Goal: Task Accomplishment & Management: Complete application form

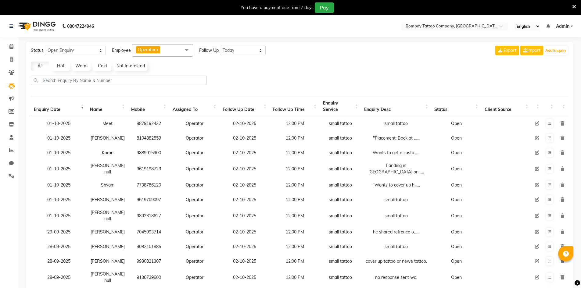
select select "Open"
select select "today"
select select "50"
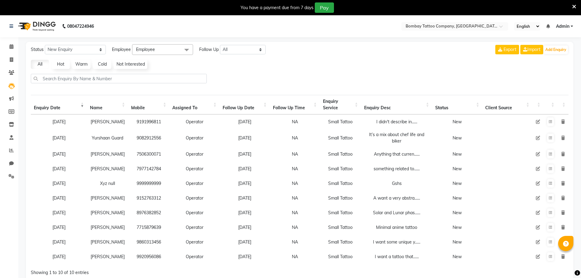
select select "10"
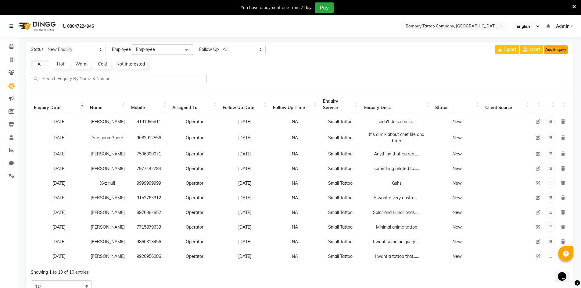
click at [556, 46] on button "Add Enquiry" at bounding box center [555, 49] width 24 height 9
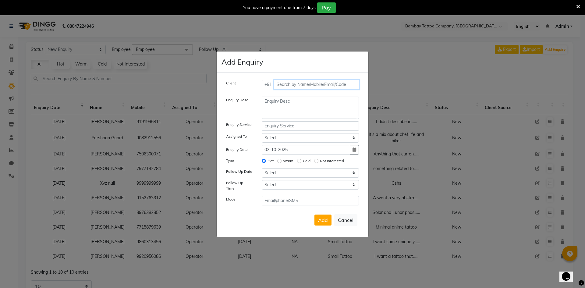
click at [292, 86] on input "text" at bounding box center [317, 84] width 86 height 9
type input "9326445867"
click at [352, 87] on span "Add Client" at bounding box center [346, 84] width 20 height 5
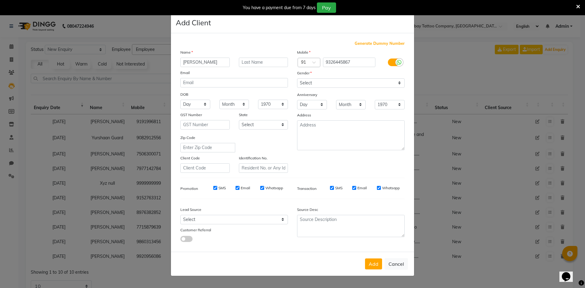
type input "[PERSON_NAME]"
click at [300, 81] on select "Select [DEMOGRAPHIC_DATA] [DEMOGRAPHIC_DATA] Other Prefer Not To Say" at bounding box center [351, 82] width 108 height 9
select select "[DEMOGRAPHIC_DATA]"
click at [297, 78] on select "Select [DEMOGRAPHIC_DATA] [DEMOGRAPHIC_DATA] Other Prefer Not To Say" at bounding box center [351, 82] width 108 height 9
click at [370, 259] on button "Add" at bounding box center [373, 263] width 17 height 11
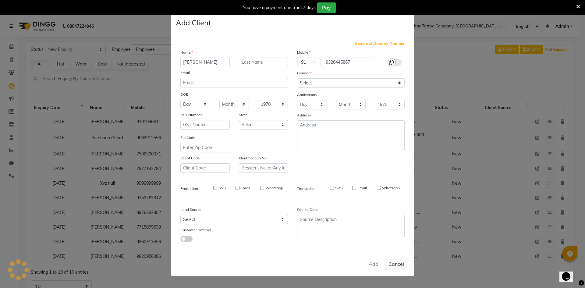
select select
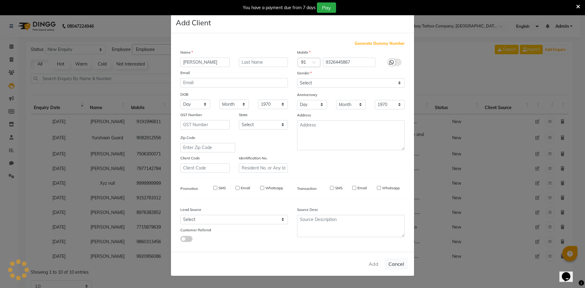
select select
checkbox input "false"
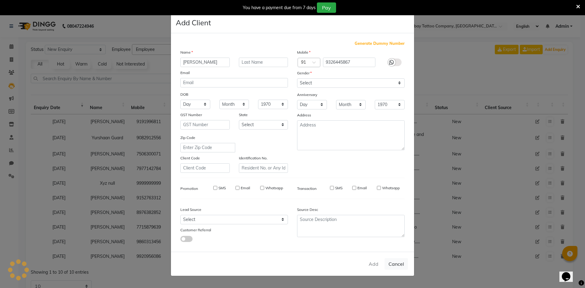
checkbox input "false"
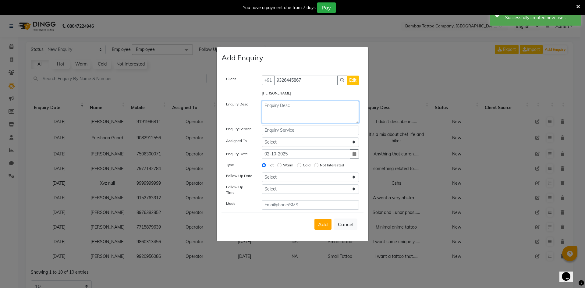
click at [281, 105] on textarea at bounding box center [311, 112] width 98 height 22
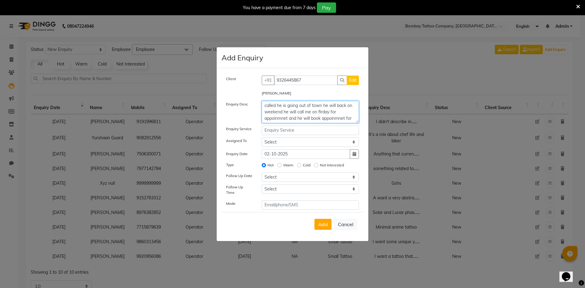
scroll to position [5, 0]
type textarea "called he is going out of town he will back on weekend he will call me on firda…"
click at [291, 134] on input "text" at bounding box center [311, 130] width 98 height 9
type input "small tattoo"
click at [293, 142] on select "Select Operator" at bounding box center [311, 141] width 98 height 9
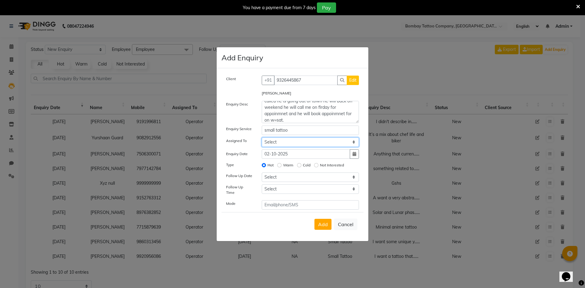
select select "90954"
click at [262, 139] on select "Select Operator" at bounding box center [311, 141] width 98 height 9
click at [287, 179] on select "Select [DATE] [DATE] [DATE] ([DATE]) [DATE] ([DATE]) [DATE] ([DATE]) [DATE] ([D…" at bounding box center [311, 176] width 98 height 9
select select "2025-10-02"
click at [262, 174] on select "Select [DATE] [DATE] [DATE] ([DATE]) [DATE] ([DATE]) [DATE] ([DATE]) [DATE] ([D…" at bounding box center [311, 176] width 98 height 9
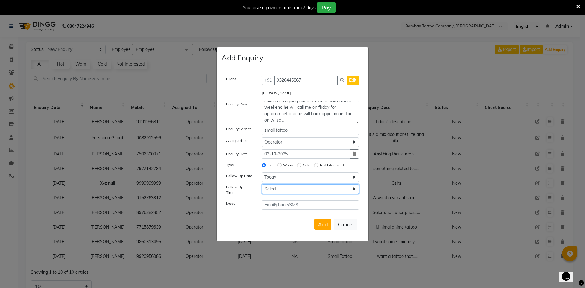
click at [274, 189] on select "Select 07:00 AM 07:15 AM 07:30 AM 07:45 AM 08:00 AM 08:15 AM 08:30 AM 08:45 AM …" at bounding box center [311, 188] width 98 height 9
select select "720"
click at [274, 189] on select "Select 07:00 AM 07:15 AM 07:30 AM 07:45 AM 08:00 AM 08:15 AM 08:30 AM 08:45 AM …" at bounding box center [311, 188] width 98 height 9
click at [326, 226] on button "Add" at bounding box center [323, 224] width 17 height 11
select select
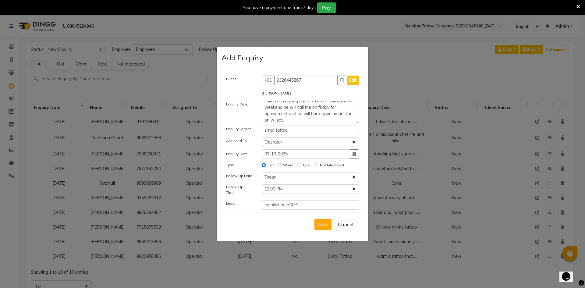
radio input "false"
select select
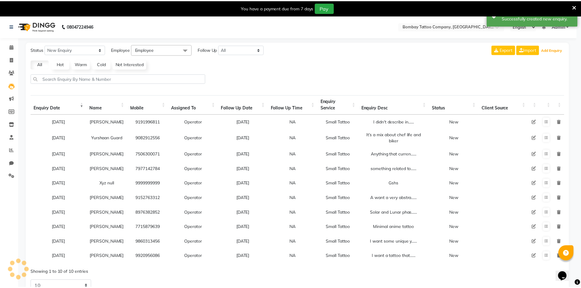
scroll to position [0, 0]
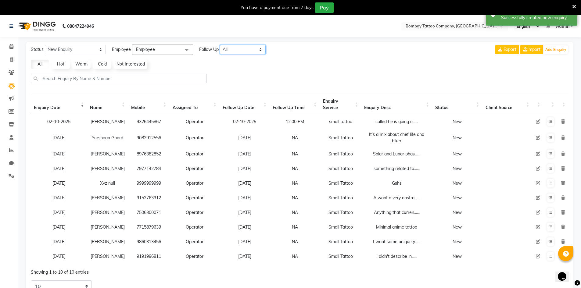
click at [233, 53] on select "All [DATE] [DATE] This Week This Month Custom" at bounding box center [243, 49] width 46 height 9
select select "today"
click at [220, 45] on select "All [DATE] [DATE] This Week This Month Custom" at bounding box center [243, 49] width 46 height 9
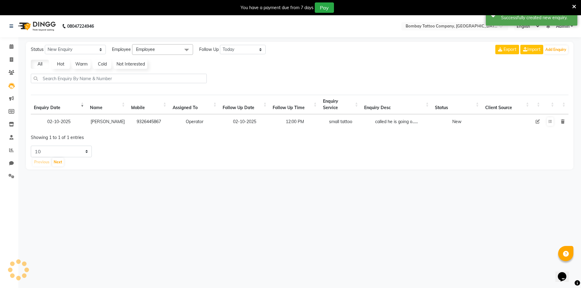
drag, startPoint x: 193, startPoint y: 52, endPoint x: 189, endPoint y: 51, distance: 3.7
click at [192, 52] on span at bounding box center [186, 50] width 12 height 12
click at [176, 90] on div "Operator" at bounding box center [162, 90] width 54 height 6
checkbox input "true"
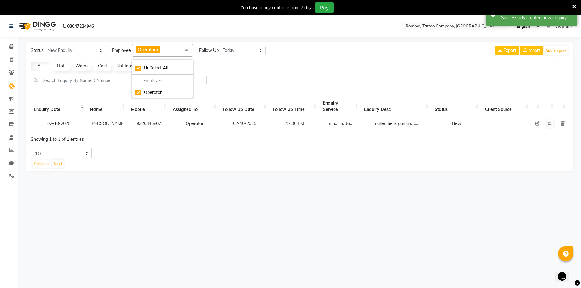
click at [545, 124] on td at bounding box center [549, 123] width 14 height 15
click at [547, 121] on button at bounding box center [549, 123] width 7 height 9
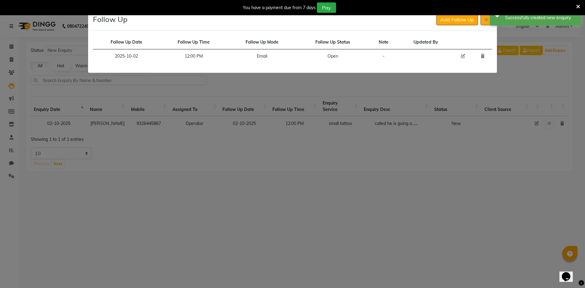
click at [463, 56] on icon at bounding box center [463, 56] width 4 height 4
select select "2025-10-02"
select select "720"
select select "Open"
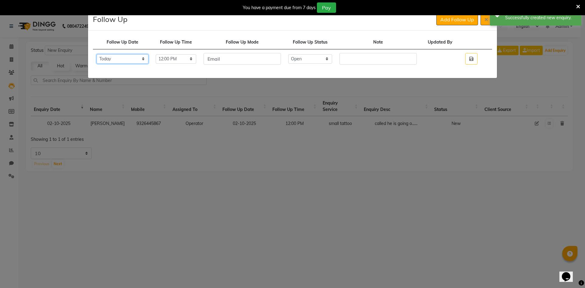
click at [148, 59] on select "Select [DATE] [DATE] [DATE] ([DATE]) [DATE] ([DATE]) [DATE] ([DATE]) [DATE] ([D…" at bounding box center [123, 58] width 52 height 9
select select "[DATE]"
click at [97, 54] on select "Select [DATE] [DATE] [DATE] ([DATE]) [DATE] ([DATE]) [DATE] ([DATE]) [DATE] ([D…" at bounding box center [123, 58] width 52 height 9
click at [466, 59] on td at bounding box center [472, 58] width 24 height 19
click at [476, 59] on button "button" at bounding box center [471, 59] width 12 height 12
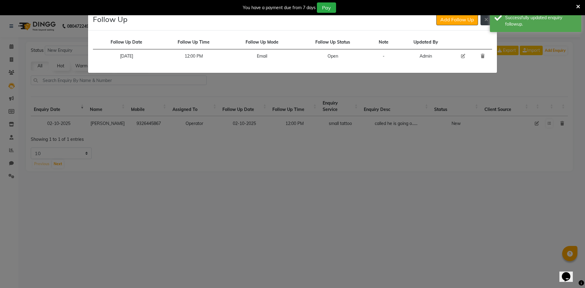
click at [481, 24] on button at bounding box center [487, 20] width 12 height 12
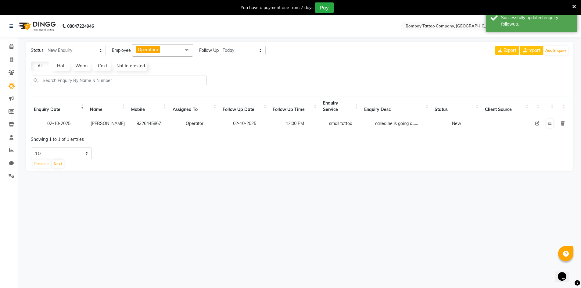
click at [538, 123] on icon at bounding box center [537, 123] width 4 height 4
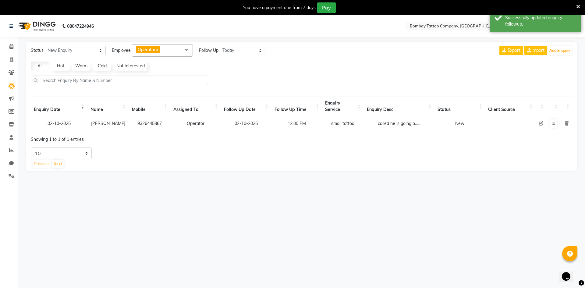
select select "90954"
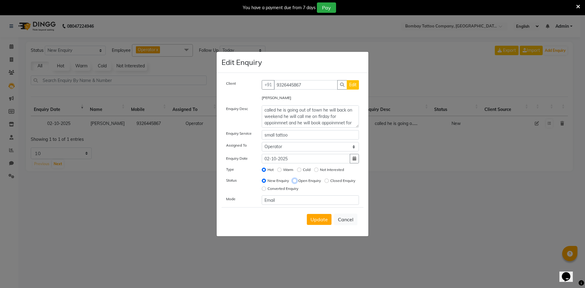
click at [296, 181] on input "Open Enquiry" at bounding box center [295, 181] width 4 height 4
radio input "true"
radio input "false"
drag, startPoint x: 316, startPoint y: 220, endPoint x: 309, endPoint y: 219, distance: 7.4
click at [316, 220] on span "Update" at bounding box center [319, 219] width 17 height 6
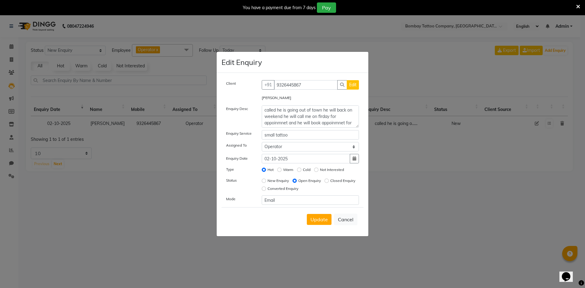
select select
radio input "false"
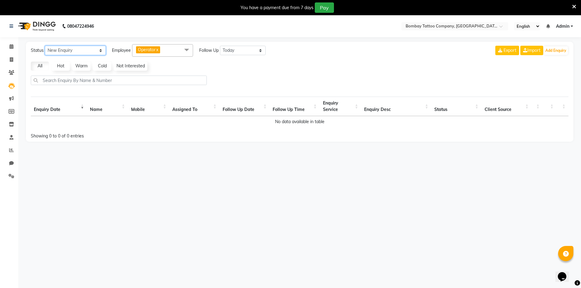
click at [93, 52] on select "New Enquiry Open Enquiry Converted Enquiry All" at bounding box center [75, 50] width 61 height 9
select select "Open"
click at [45, 46] on select "New Enquiry Open Enquiry Converted Enquiry All" at bounding box center [75, 50] width 61 height 9
select select "10"
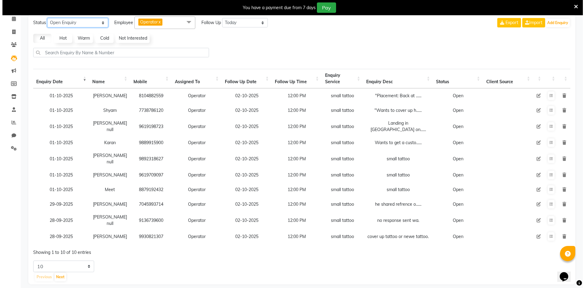
scroll to position [35, 0]
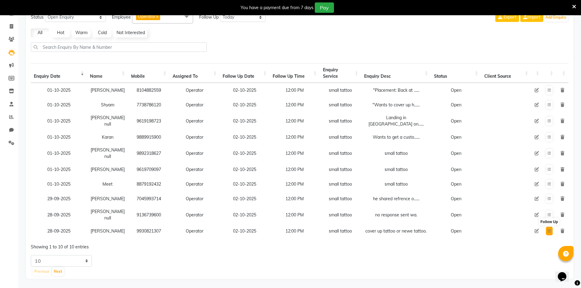
click at [552, 227] on button at bounding box center [549, 231] width 7 height 9
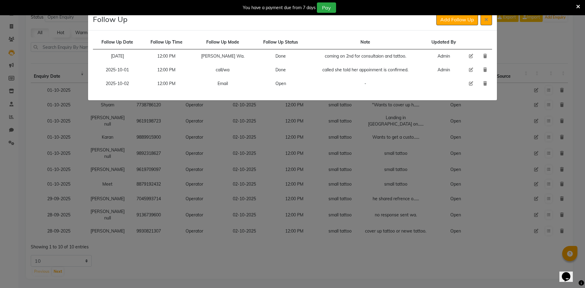
click at [468, 84] on td at bounding box center [471, 84] width 15 height 14
click at [469, 84] on icon at bounding box center [471, 83] width 4 height 4
select select "2025-10-02"
select select "720"
select select "Open"
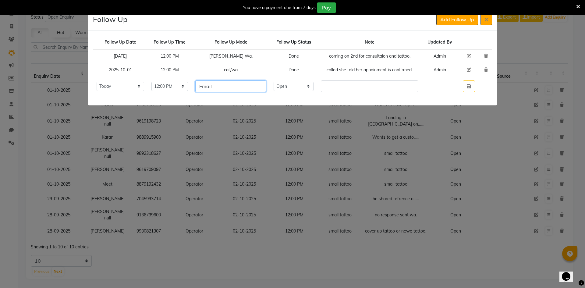
click at [266, 91] on input "Email" at bounding box center [230, 86] width 71 height 12
type input "tattoo"
click at [314, 87] on select "Select Open Pending Done" at bounding box center [294, 86] width 40 height 9
select select "Done"
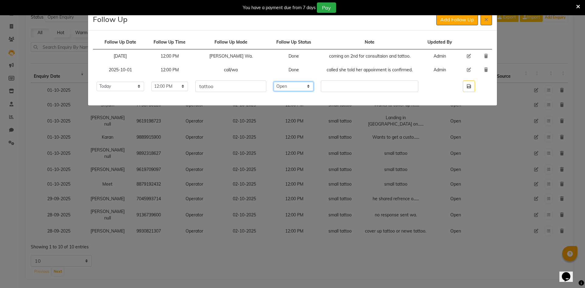
click at [287, 82] on select "Select Open Pending Done" at bounding box center [294, 86] width 40 height 9
click at [341, 84] on input "text" at bounding box center [369, 86] width 97 height 12
type input "got tattoo done."
click at [466, 88] on button "button" at bounding box center [469, 86] width 12 height 12
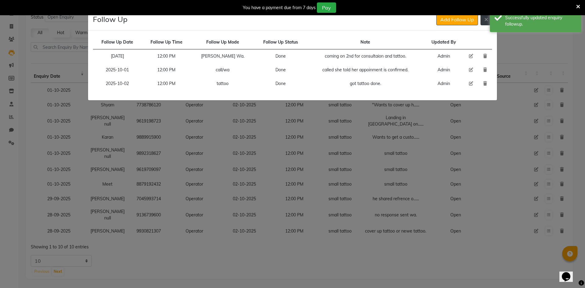
click at [489, 21] on button at bounding box center [487, 20] width 12 height 12
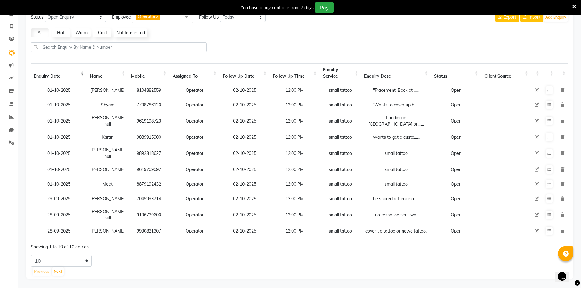
click at [536, 229] on icon at bounding box center [536, 231] width 4 height 4
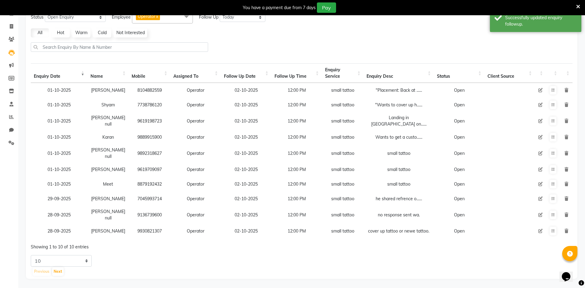
select select "90954"
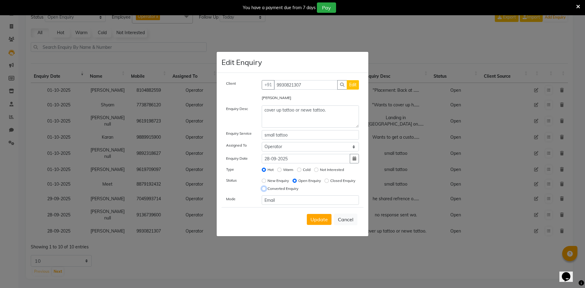
click at [266, 188] on input "Converted Enquiry" at bounding box center [264, 189] width 4 height 4
radio input "true"
radio input "false"
click at [318, 222] on span "Update" at bounding box center [319, 219] width 17 height 6
select select
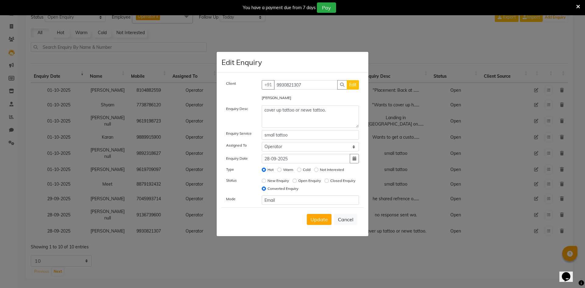
radio input "false"
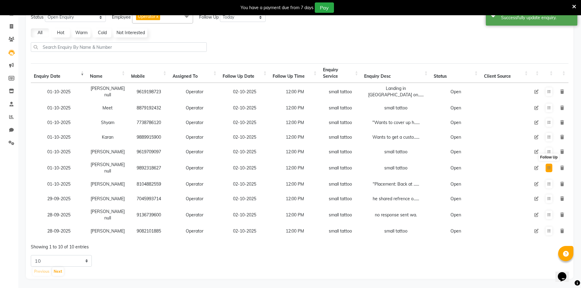
click at [549, 166] on icon at bounding box center [549, 168] width 4 height 4
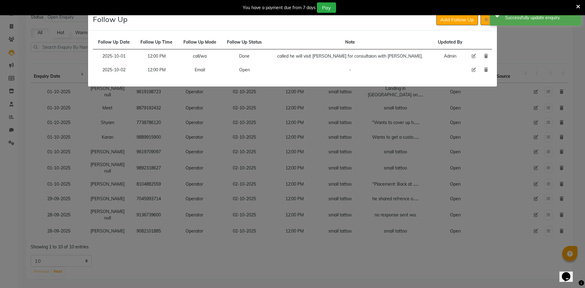
click at [468, 69] on td at bounding box center [474, 70] width 12 height 14
click at [472, 69] on icon at bounding box center [474, 70] width 4 height 4
select select "2025-10-02"
select select "720"
select select "Open"
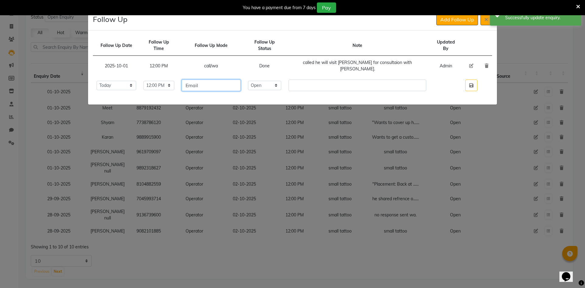
click at [241, 80] on input "Email" at bounding box center [211, 86] width 59 height 12
type input "tattoo"
click at [281, 81] on select "Select Open Pending Done" at bounding box center [264, 85] width 33 height 9
select select "Done"
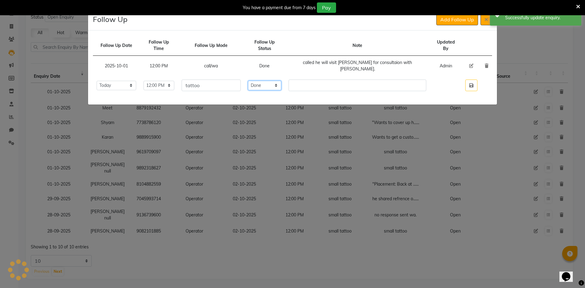
click at [281, 81] on select "Select Open Pending Done" at bounding box center [264, 85] width 33 height 9
click at [340, 80] on input "text" at bounding box center [358, 86] width 138 height 12
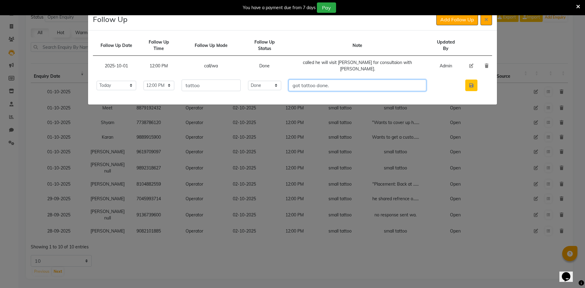
type input "got tattoo done."
click at [472, 83] on icon "button" at bounding box center [471, 85] width 4 height 5
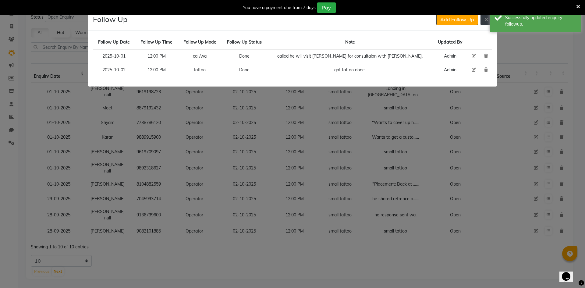
click at [484, 23] on button at bounding box center [487, 20] width 12 height 12
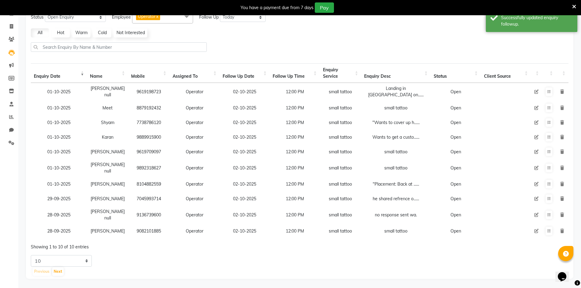
click at [535, 166] on icon at bounding box center [536, 168] width 4 height 4
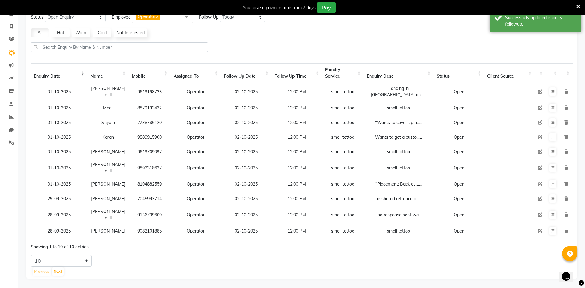
select select "90954"
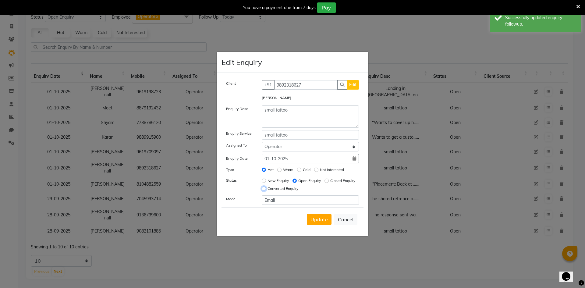
click at [266, 188] on input "Converted Enquiry" at bounding box center [264, 189] width 4 height 4
radio input "true"
radio input "false"
click at [313, 214] on div "Update Cancel" at bounding box center [293, 219] width 142 height 24
click at [311, 221] on span "Update" at bounding box center [319, 219] width 17 height 6
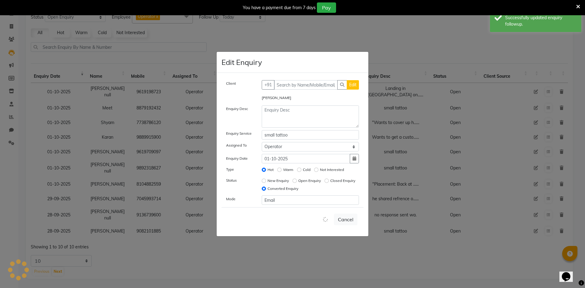
select select
radio input "false"
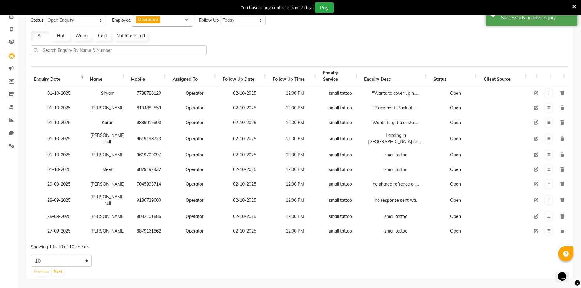
click at [552, 118] on td at bounding box center [548, 122] width 14 height 15
click at [549, 121] on icon at bounding box center [548, 123] width 4 height 4
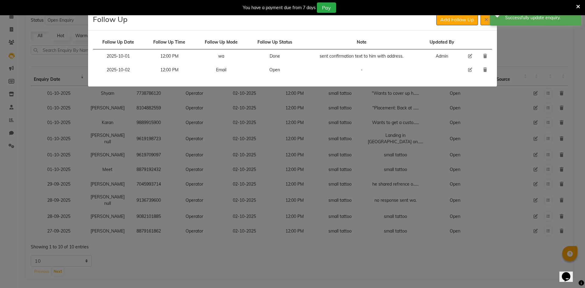
click at [472, 70] on icon at bounding box center [470, 70] width 4 height 4
select select "2025-10-02"
select select "720"
select select "Open"
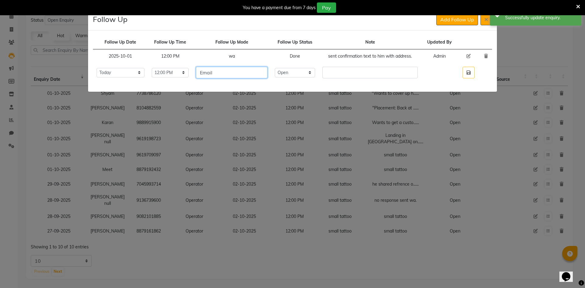
click at [254, 75] on input "Email" at bounding box center [232, 73] width 72 height 12
type input "visited"
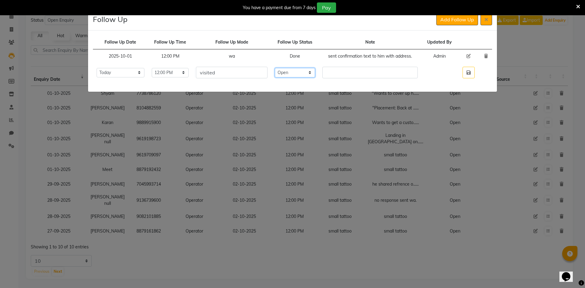
click at [315, 72] on select "Select Open Pending Done" at bounding box center [295, 72] width 40 height 9
select select "Done"
click at [289, 68] on select "Select Open Pending Done" at bounding box center [295, 72] width 40 height 9
click at [349, 70] on input "text" at bounding box center [370, 73] width 96 height 12
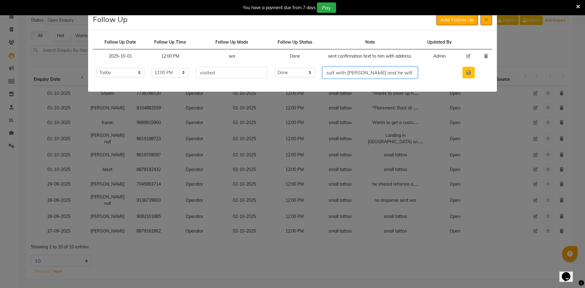
type input "he camed for tattoo he got fainted, he left his in half only he will consult wi…"
click at [470, 75] on icon "button" at bounding box center [469, 72] width 4 height 5
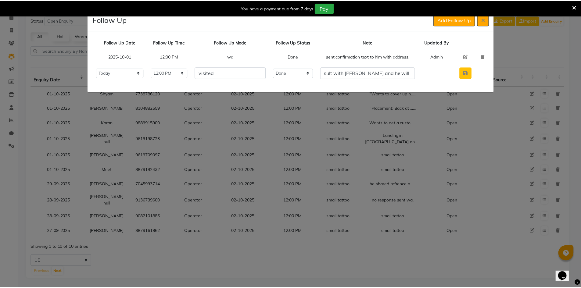
scroll to position [0, 0]
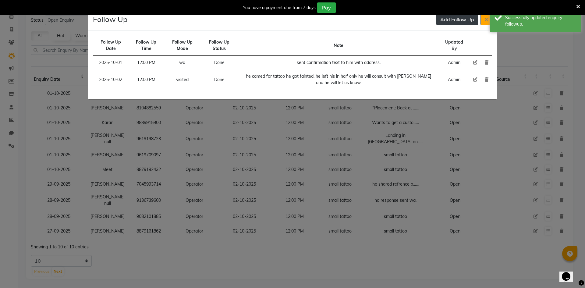
click at [450, 17] on button "Add Follow Up" at bounding box center [457, 20] width 42 height 12
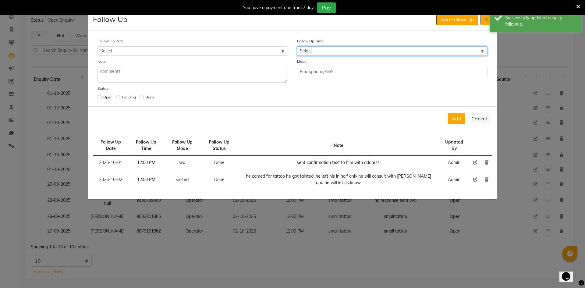
click at [361, 54] on select "Select 07:00 AM 07:15 AM 07:30 AM 07:45 AM 08:00 AM 08:15 AM 08:30 AM 08:45 AM …" at bounding box center [392, 50] width 190 height 9
select select "720"
click at [361, 54] on select "Select 07:00 AM 07:15 AM 07:30 AM 07:45 AM 08:00 AM 08:15 AM 08:30 AM 08:45 AM …" at bounding box center [392, 50] width 190 height 9
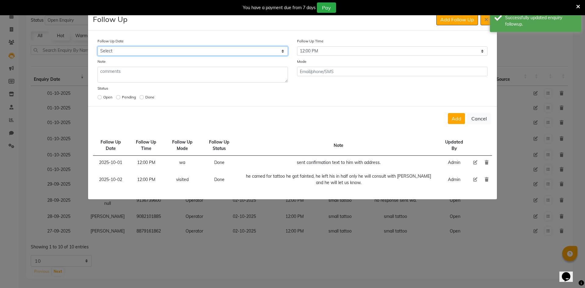
click at [278, 52] on select "Select [DATE] [DATE] [DATE] ([DATE]) [DATE] ([DATE]) [DATE] ([DATE]) [DATE] ([D…" at bounding box center [193, 50] width 190 height 9
select select "[DATE]"
click at [98, 46] on select "Select [DATE] [DATE] [DATE] ([DATE]) [DATE] ([DATE]) [DATE] ([DATE]) [DATE] ([D…" at bounding box center [193, 50] width 190 height 9
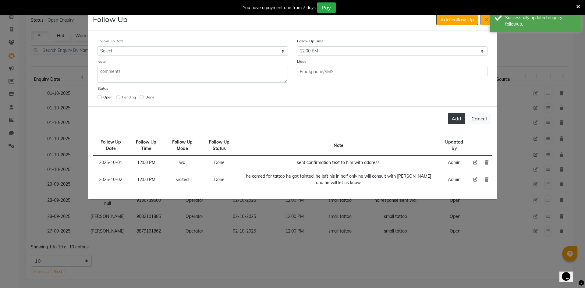
click at [462, 123] on button "Add" at bounding box center [456, 118] width 17 height 11
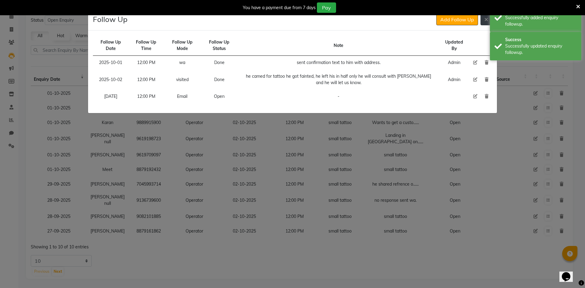
click at [485, 17] on icon at bounding box center [487, 19] width 4 height 5
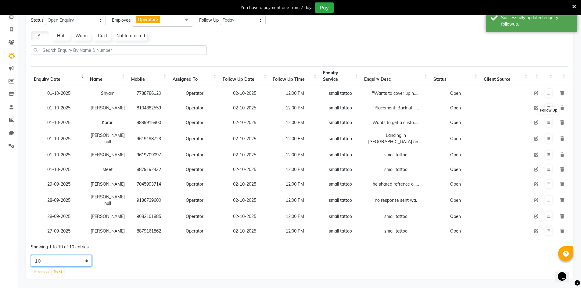
click at [86, 265] on select "5 10 20 50" at bounding box center [61, 261] width 61 height 12
select select "50"
click at [31, 258] on select "5 10 20 50" at bounding box center [61, 261] width 61 height 12
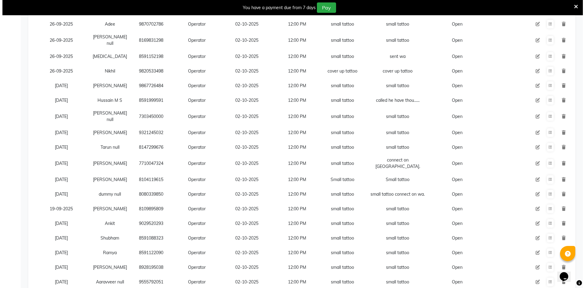
scroll to position [333, 0]
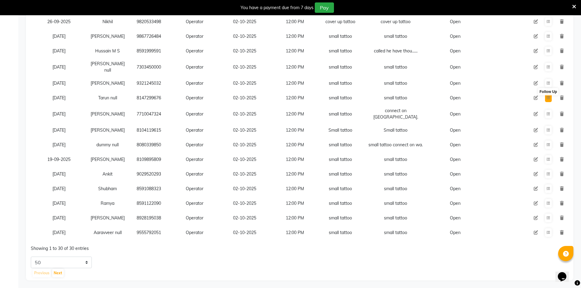
click at [546, 96] on icon at bounding box center [548, 98] width 4 height 4
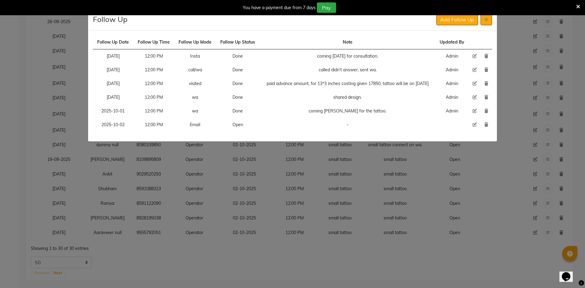
click at [474, 123] on icon at bounding box center [475, 125] width 4 height 4
select select "2025-10-02"
select select "720"
select select "Open"
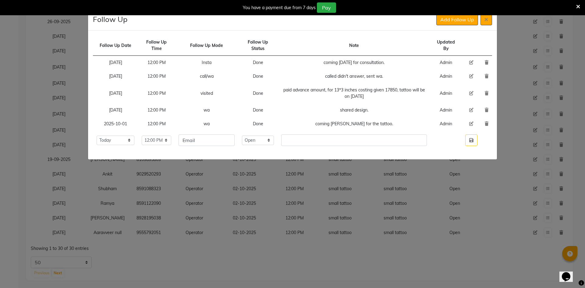
click at [205, 147] on td "Email" at bounding box center [206, 140] width 63 height 19
click at [209, 143] on input "Email" at bounding box center [207, 140] width 56 height 12
type input "tattoo"
click at [274, 143] on select "Select Open Pending Done" at bounding box center [258, 140] width 32 height 9
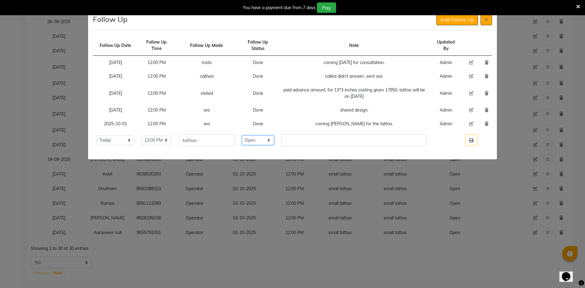
select select "Done"
click at [253, 136] on select "Select Open Pending Done" at bounding box center [258, 140] width 32 height 9
click at [300, 144] on input "text" at bounding box center [354, 140] width 146 height 12
type input "got tattoo done."
click at [470, 145] on button "button" at bounding box center [471, 140] width 12 height 12
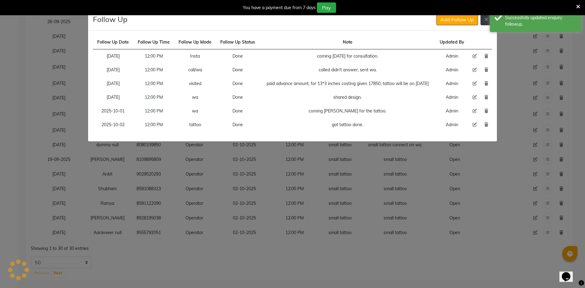
click at [484, 21] on button at bounding box center [487, 20] width 12 height 12
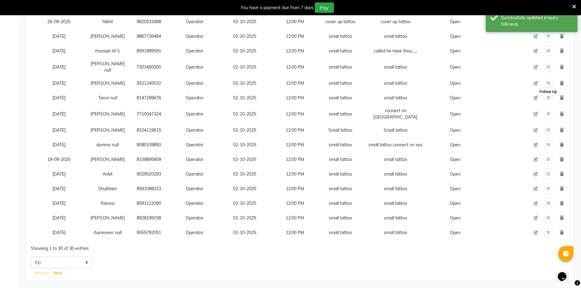
click at [536, 96] on icon at bounding box center [535, 98] width 4 height 4
select select "90954"
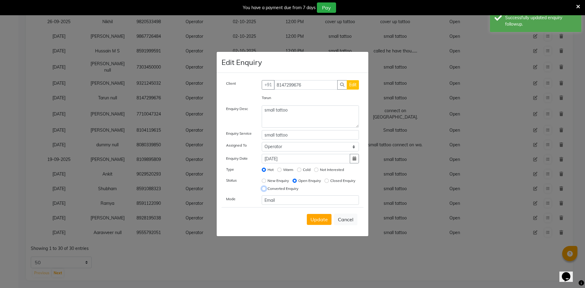
click at [266, 189] on input "Converted Enquiry" at bounding box center [264, 189] width 4 height 4
radio input "true"
radio input "false"
click at [316, 219] on span "Update" at bounding box center [319, 219] width 17 height 6
select select
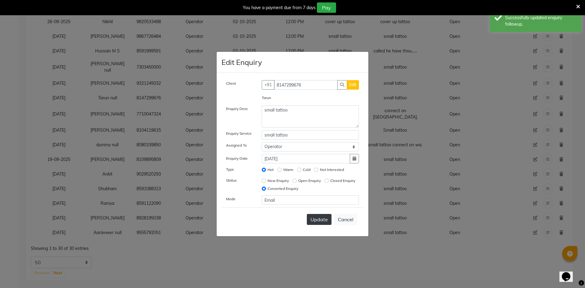
radio input "false"
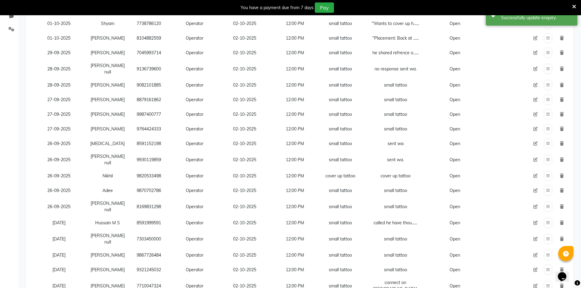
scroll to position [136, 0]
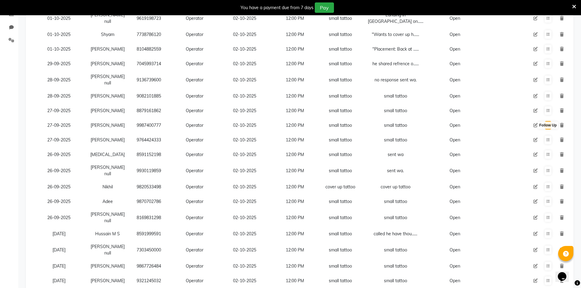
click at [545, 130] on button at bounding box center [547, 125] width 7 height 9
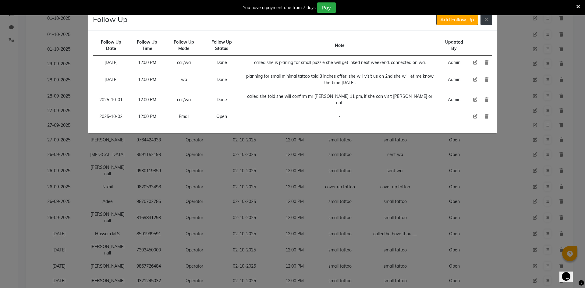
click at [484, 24] on button at bounding box center [487, 20] width 12 height 12
